Goal: Task Accomplishment & Management: Manage account settings

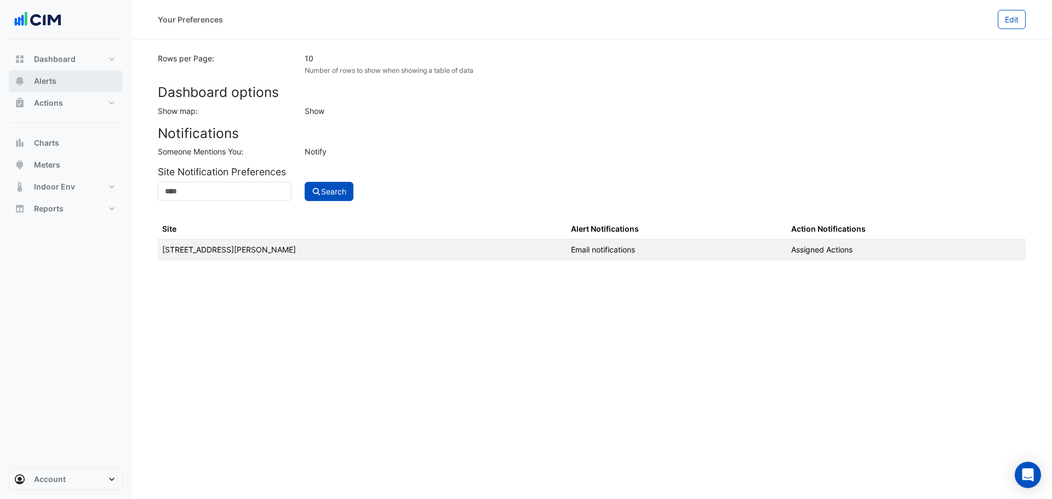
click at [60, 78] on button "Alerts" at bounding box center [66, 81] width 114 height 22
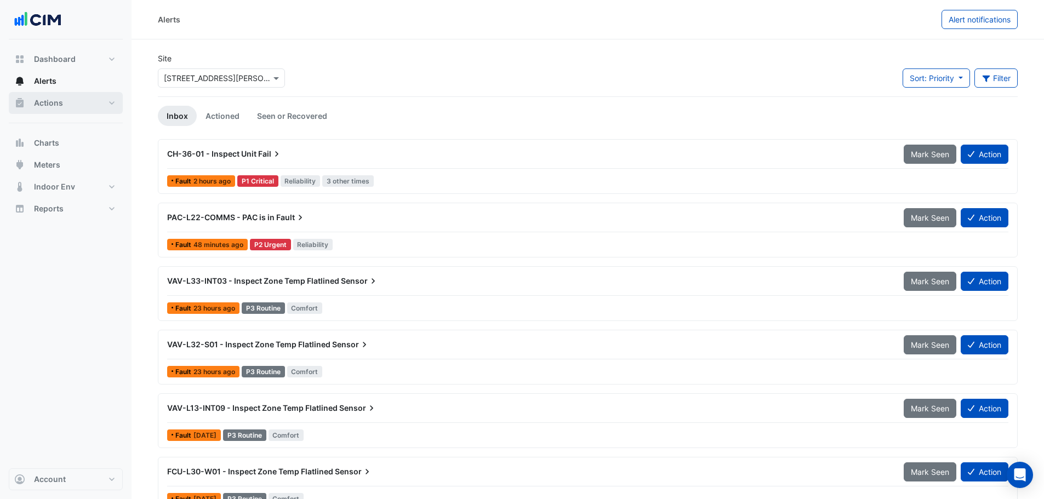
click at [51, 109] on button "Actions" at bounding box center [66, 103] width 114 height 22
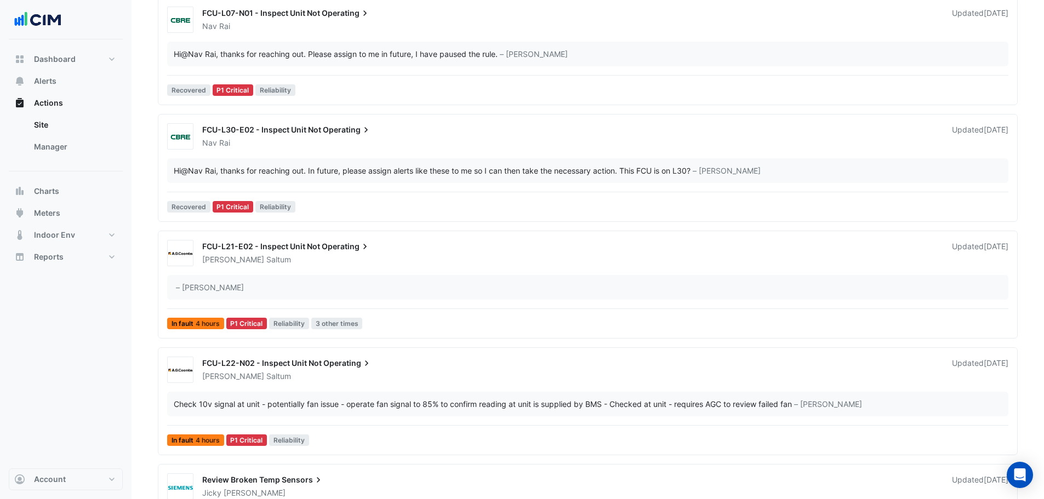
scroll to position [329, 0]
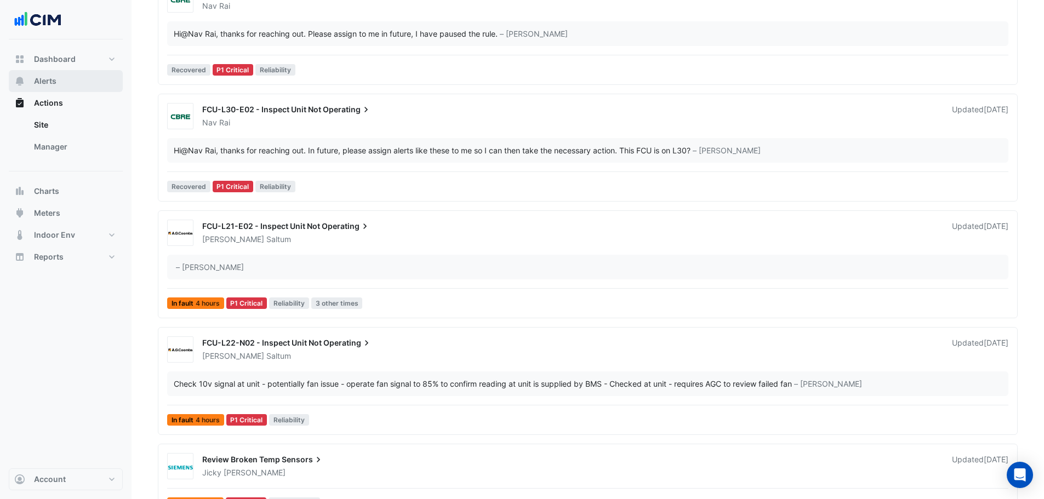
click at [37, 81] on span "Alerts" at bounding box center [45, 81] width 22 height 11
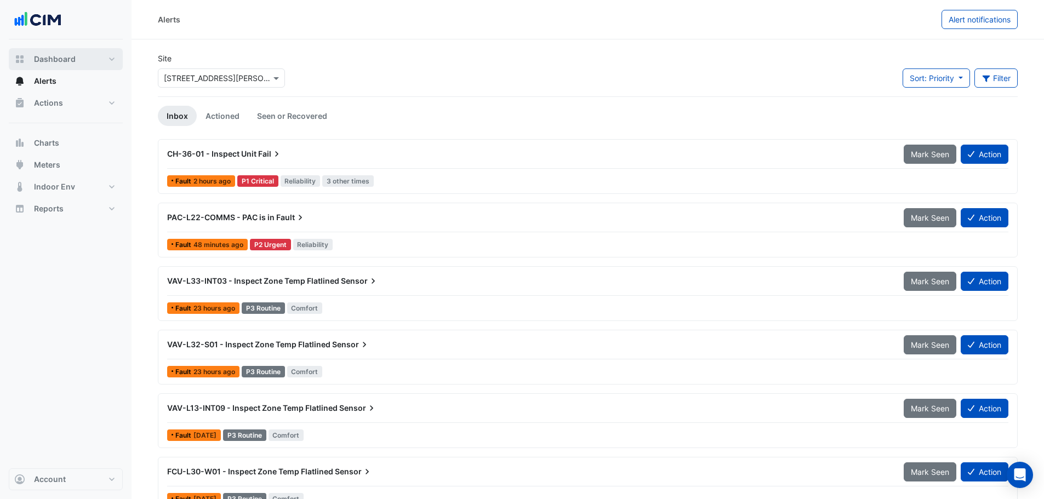
click at [58, 56] on span "Dashboard" at bounding box center [55, 59] width 42 height 11
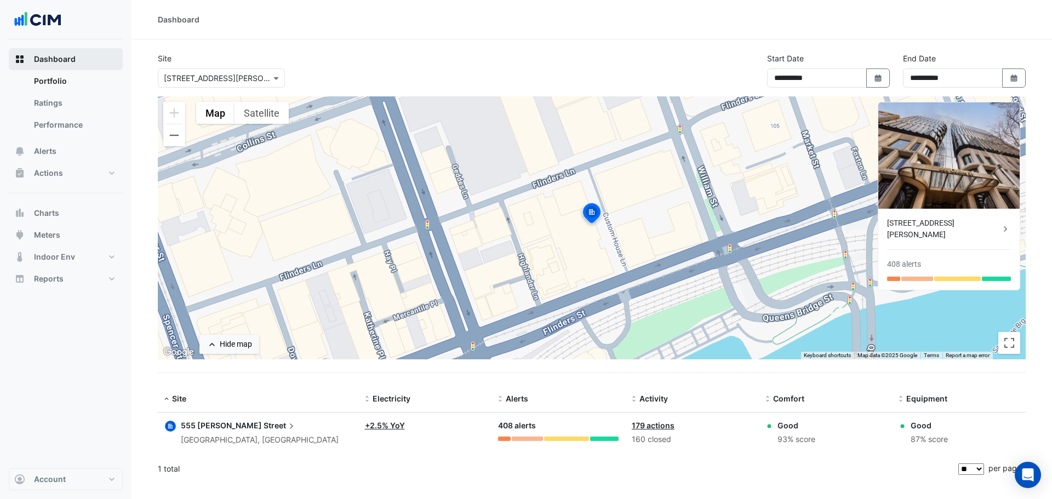
click at [44, 61] on span "Dashboard" at bounding box center [55, 59] width 42 height 11
click at [52, 155] on span "Alerts" at bounding box center [45, 151] width 22 height 11
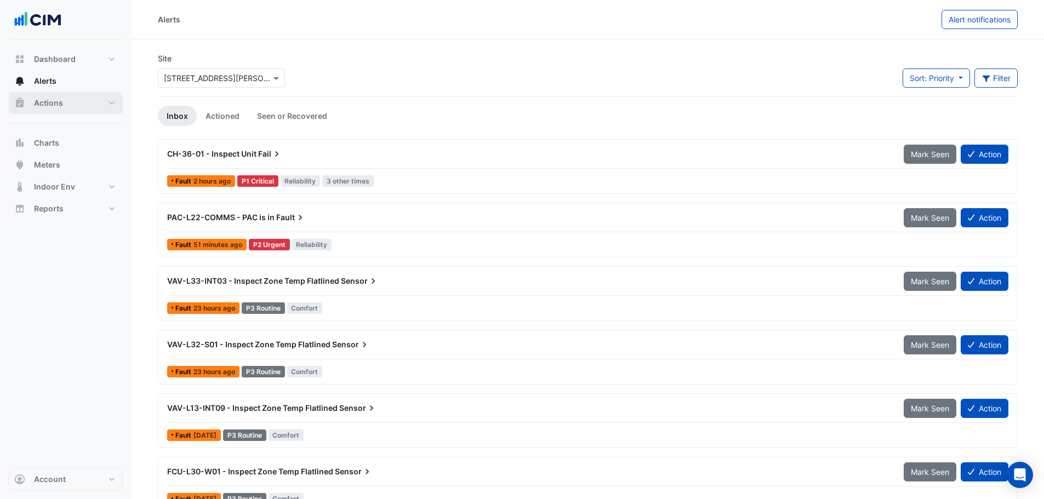
click at [53, 104] on span "Actions" at bounding box center [48, 103] width 29 height 11
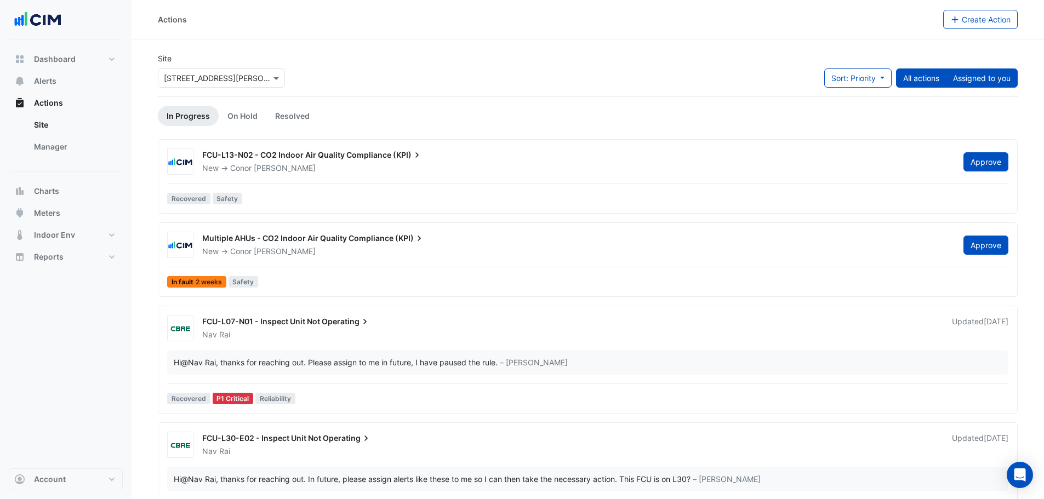
click at [978, 78] on button "Assigned to you" at bounding box center [982, 78] width 72 height 19
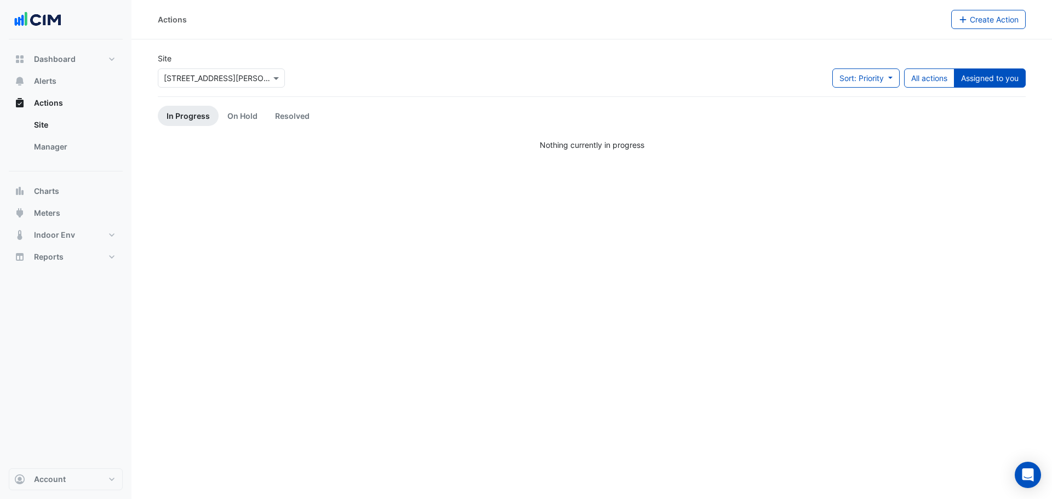
click at [978, 78] on button "Assigned to you" at bounding box center [990, 78] width 72 height 19
click at [926, 80] on button "All actions" at bounding box center [929, 78] width 50 height 19
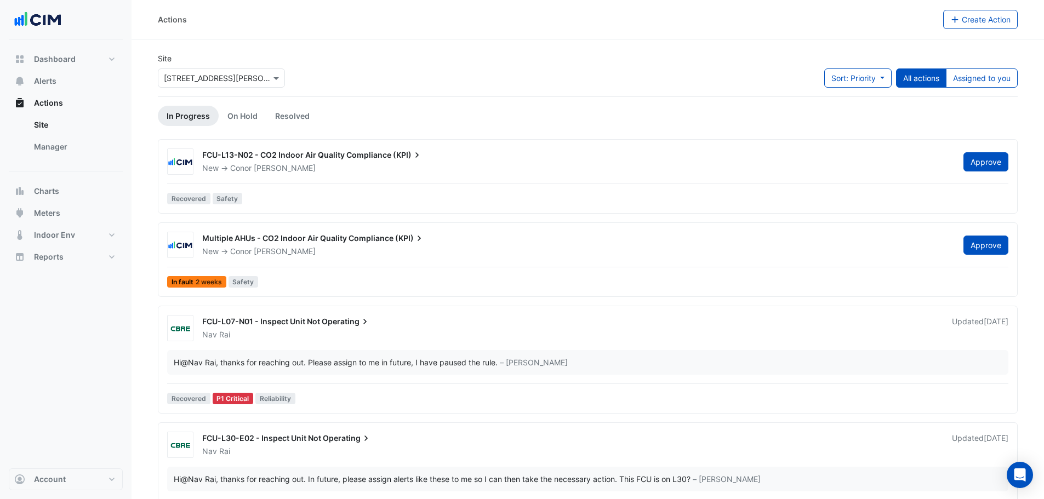
click at [222, 78] on input "text" at bounding box center [210, 79] width 93 height 12
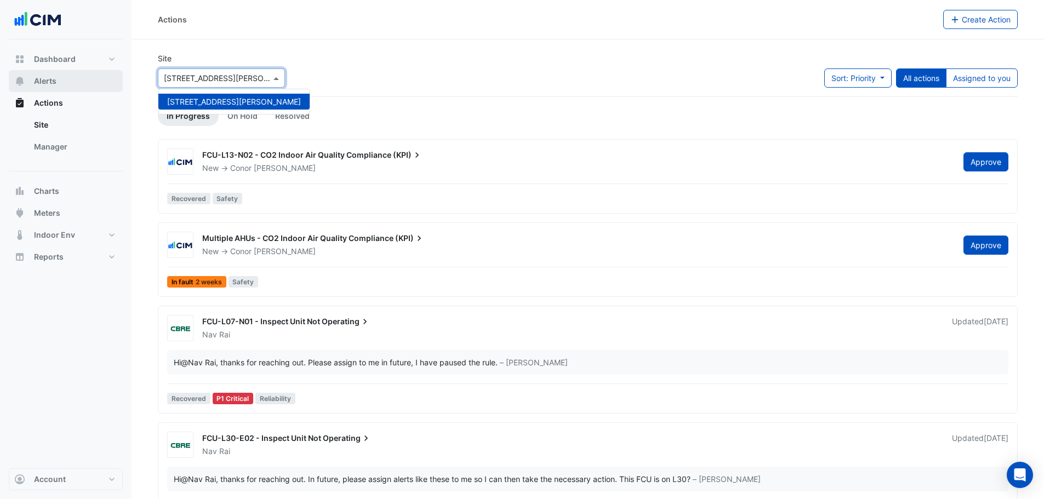
click at [51, 86] on span "Alerts" at bounding box center [45, 81] width 22 height 11
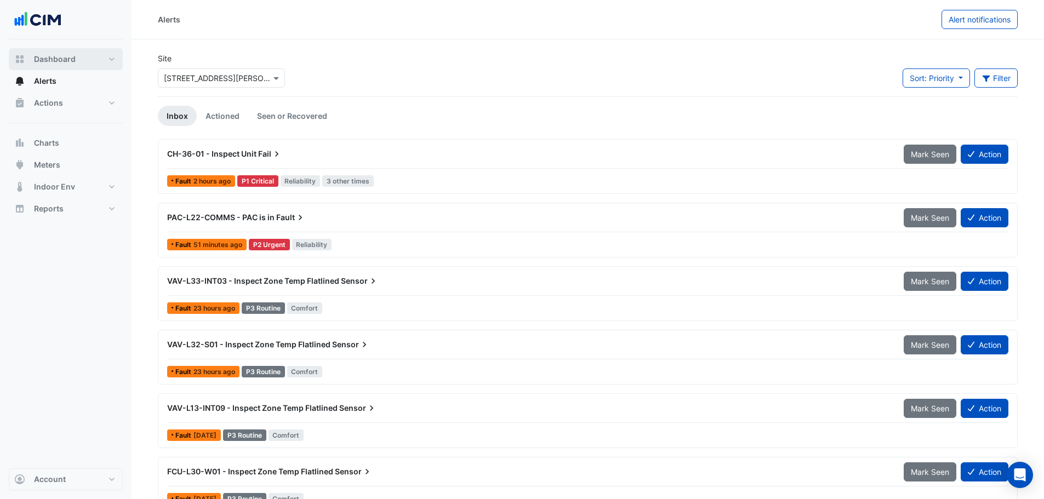
click at [59, 60] on span "Dashboard" at bounding box center [55, 59] width 42 height 11
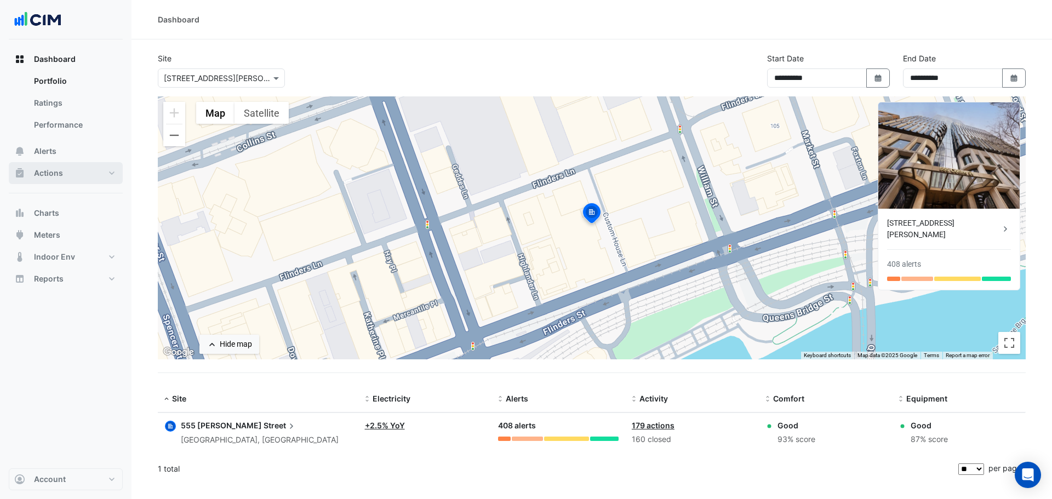
click at [45, 171] on span "Actions" at bounding box center [48, 173] width 29 height 11
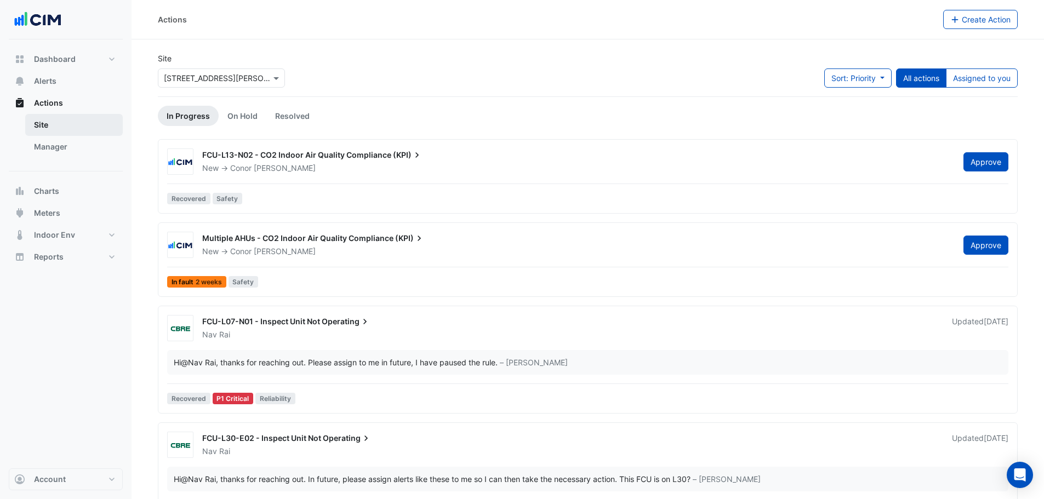
click at [27, 126] on link "Site" at bounding box center [74, 125] width 98 height 22
click at [59, 146] on link "Manager" at bounding box center [74, 147] width 98 height 22
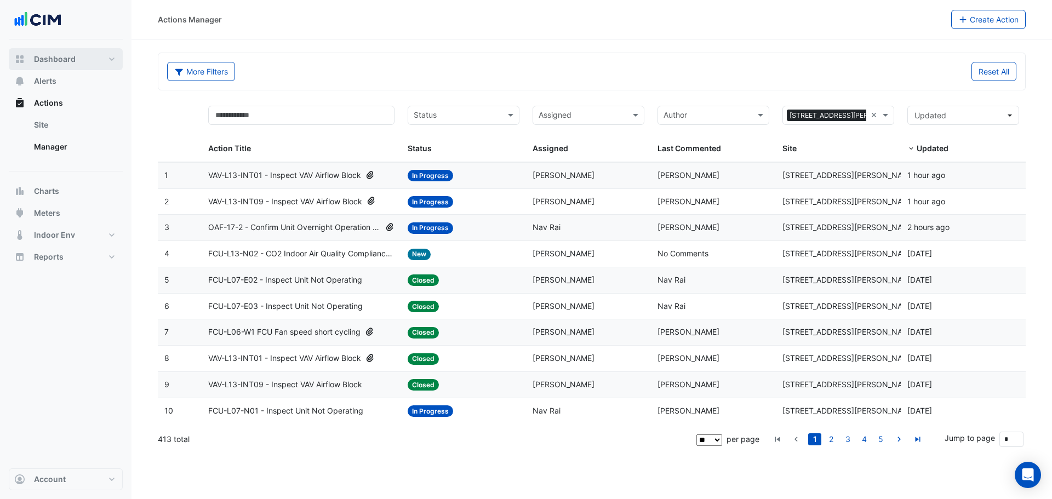
click at [36, 53] on button "Dashboard" at bounding box center [66, 59] width 114 height 22
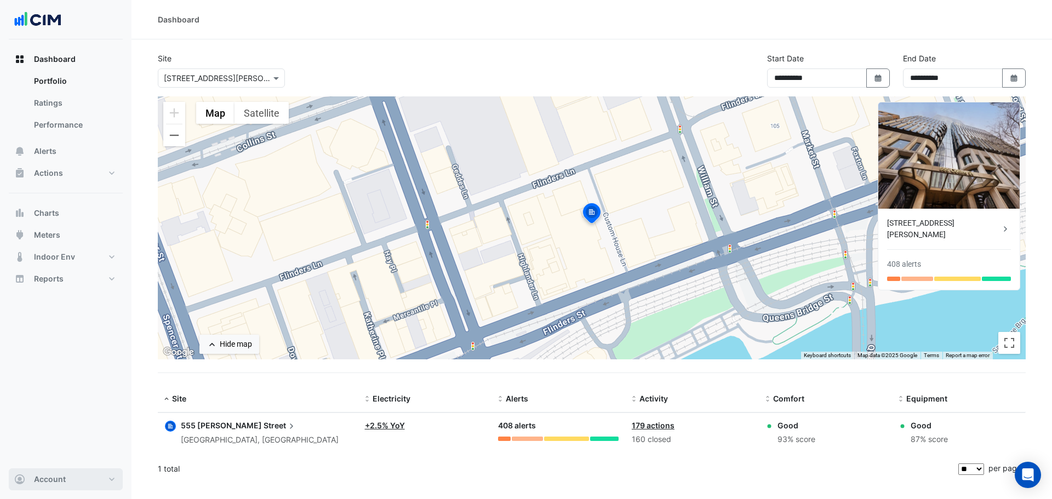
click at [52, 481] on span "Account" at bounding box center [50, 479] width 32 height 11
click at [45, 401] on link "Preferences" at bounding box center [66, 398] width 104 height 22
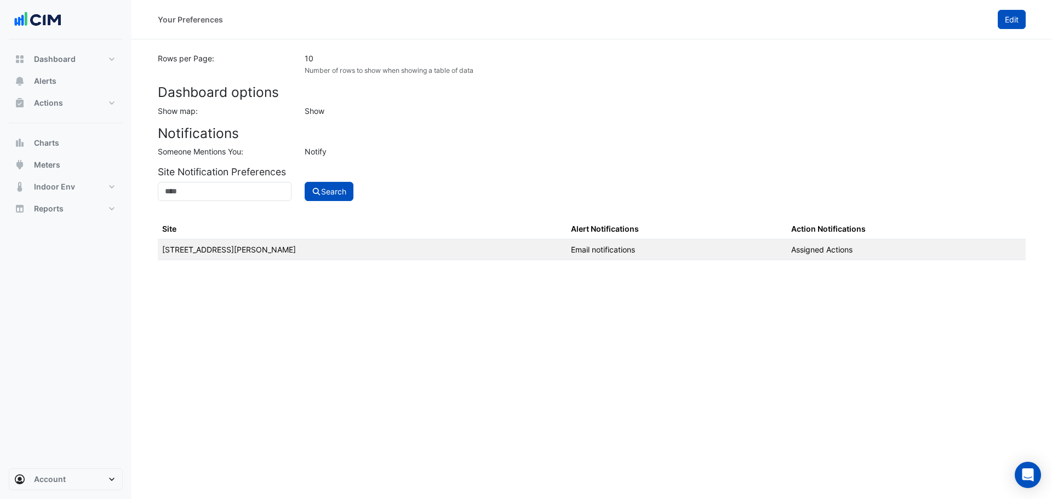
click at [1012, 22] on span "Edit" at bounding box center [1012, 19] width 14 height 9
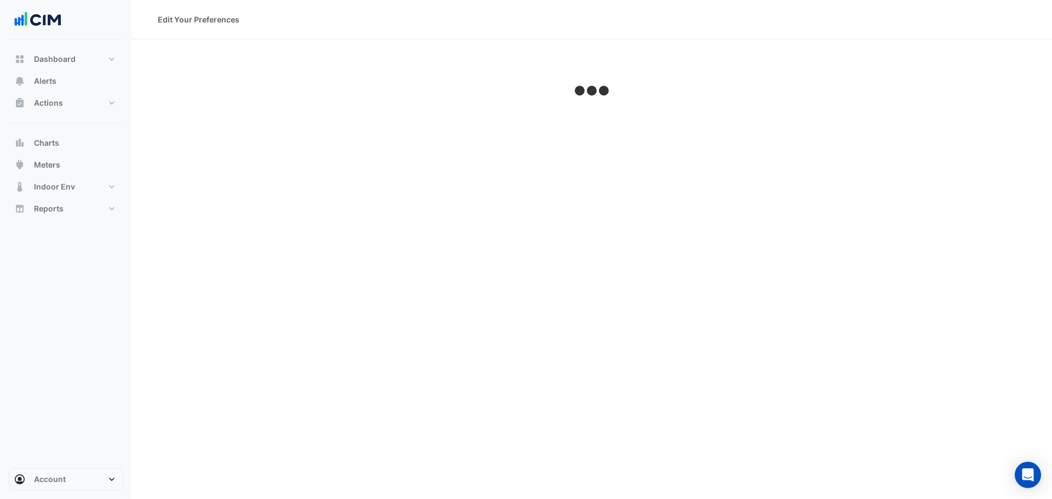
select select "********"
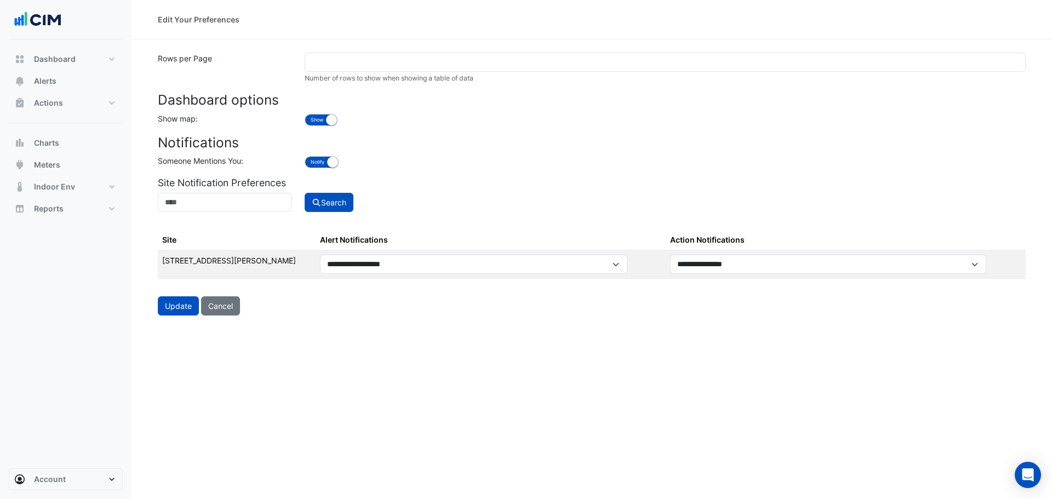
click at [323, 366] on div "Edit Your Preferences Rows per Page ** Number of rows to show when showing a ta…" at bounding box center [592, 249] width 921 height 499
click at [41, 57] on span "Dashboard" at bounding box center [55, 59] width 42 height 11
